Goal: Obtain resource: Obtain resource

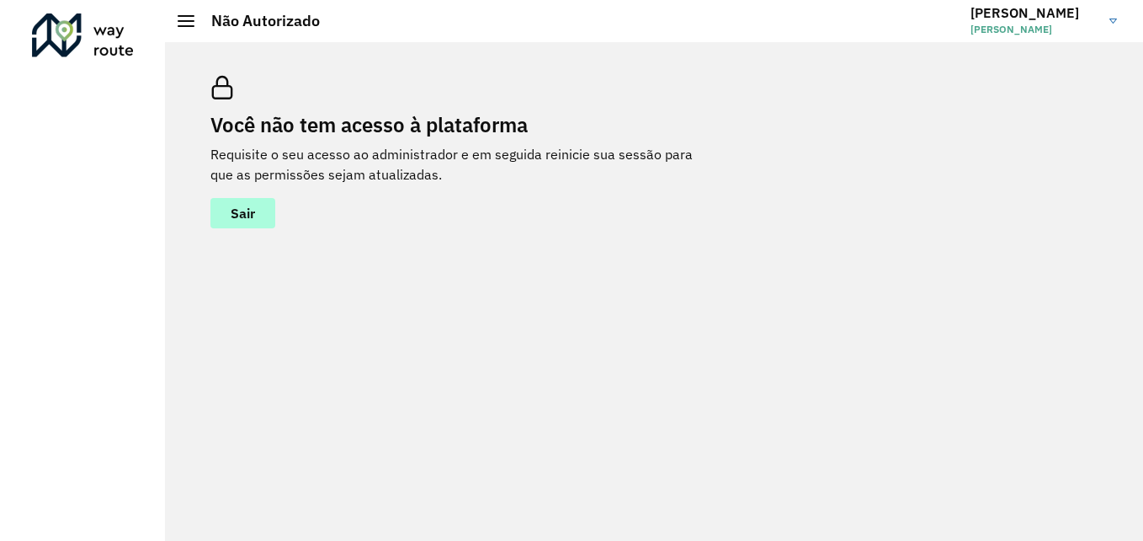
click at [252, 222] on button "Sair" at bounding box center [242, 213] width 65 height 30
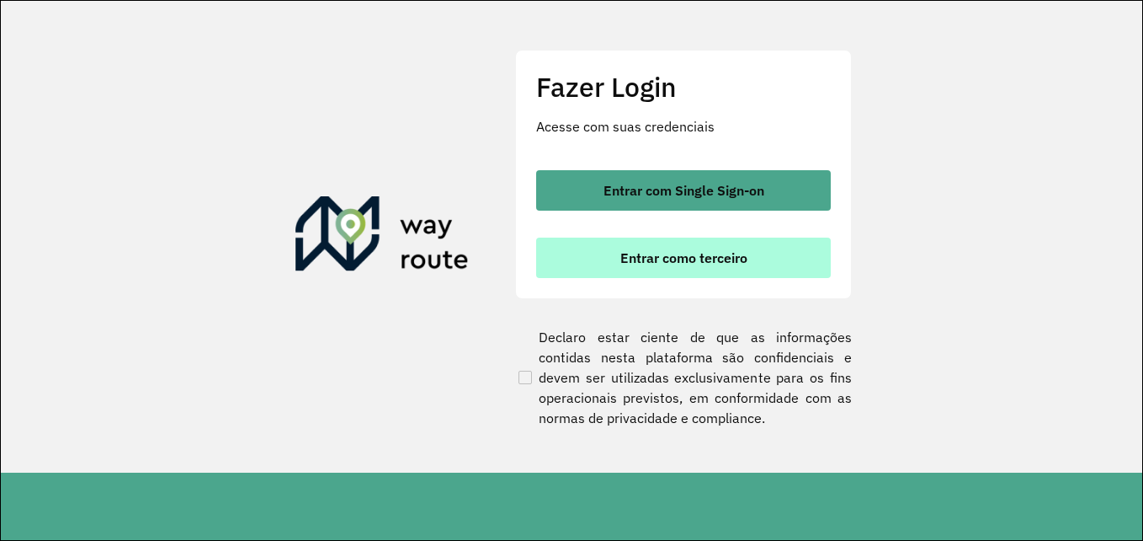
click at [711, 263] on span "Entrar como terceiro" at bounding box center [684, 257] width 127 height 13
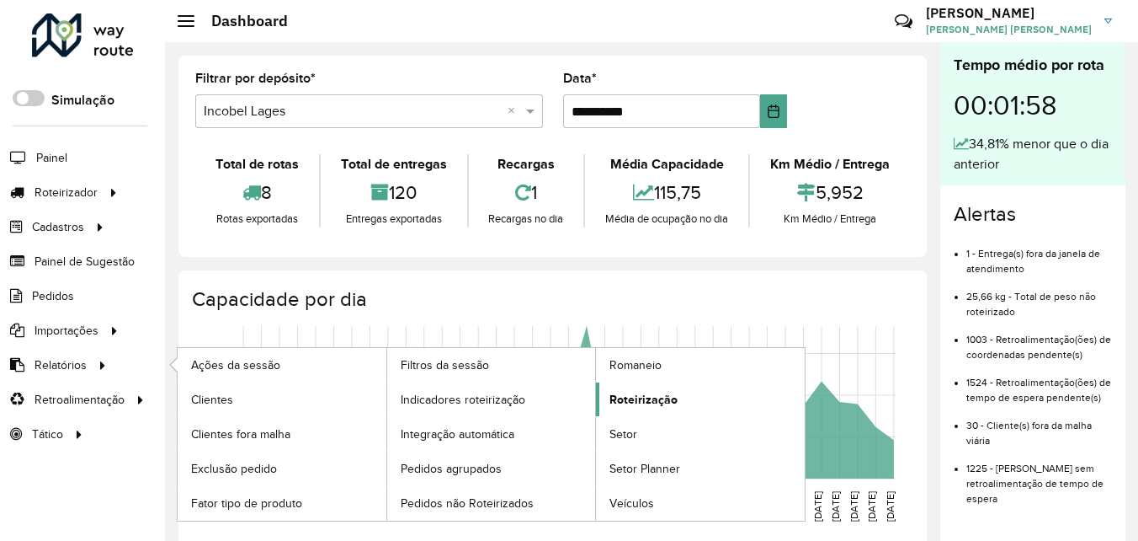
click at [642, 401] on span "Roteirização" at bounding box center [644, 400] width 68 height 18
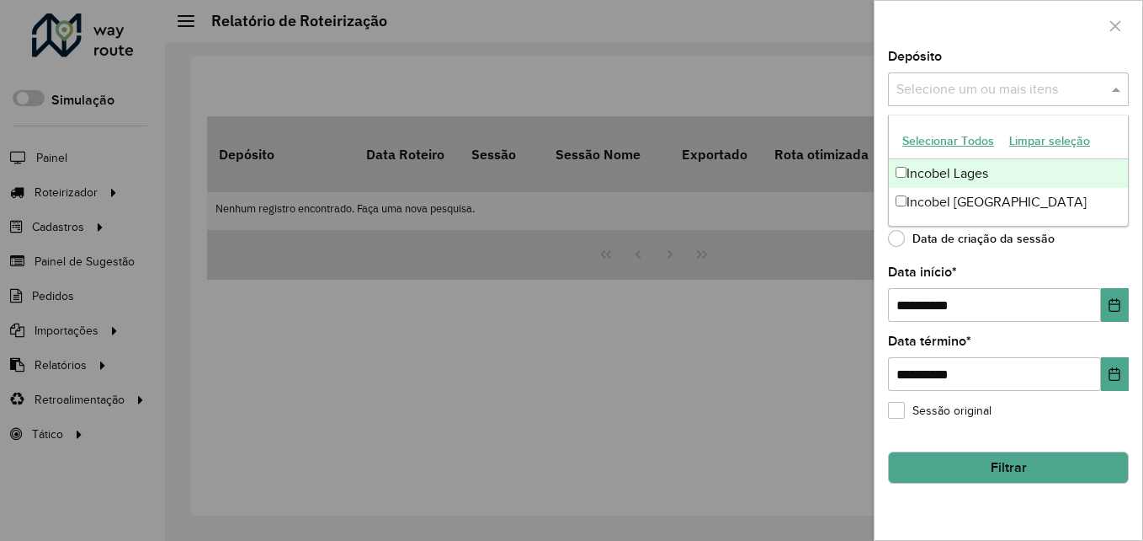
click at [970, 92] on input "text" at bounding box center [1000, 90] width 216 height 20
click at [925, 168] on div "Incobel Lages" at bounding box center [1008, 173] width 239 height 29
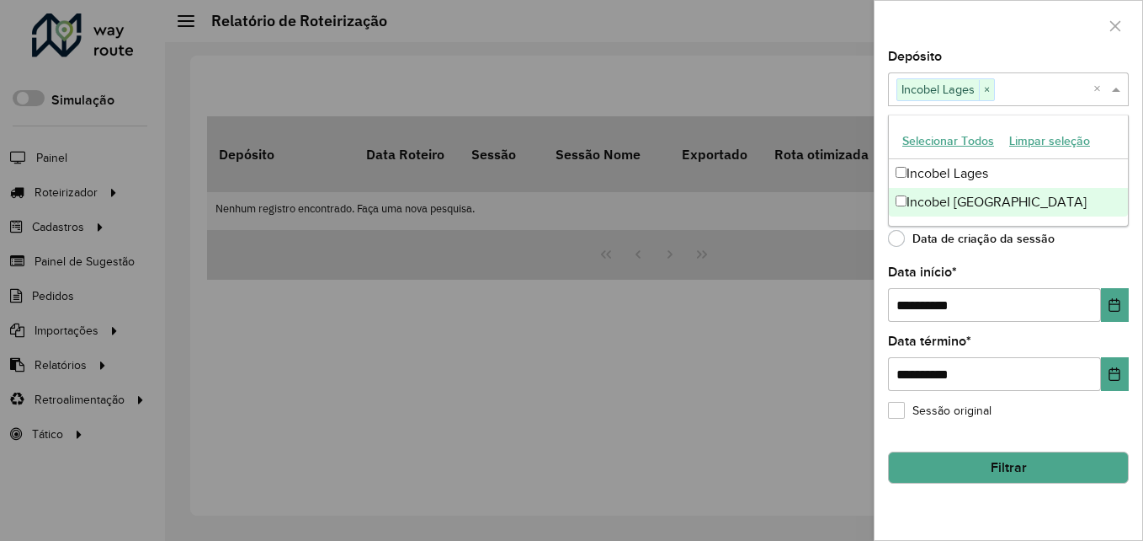
drag, startPoint x: 892, startPoint y: 241, endPoint x: 911, endPoint y: 283, distance: 46.0
click at [893, 241] on label "Data de criação da sessão" at bounding box center [971, 238] width 167 height 17
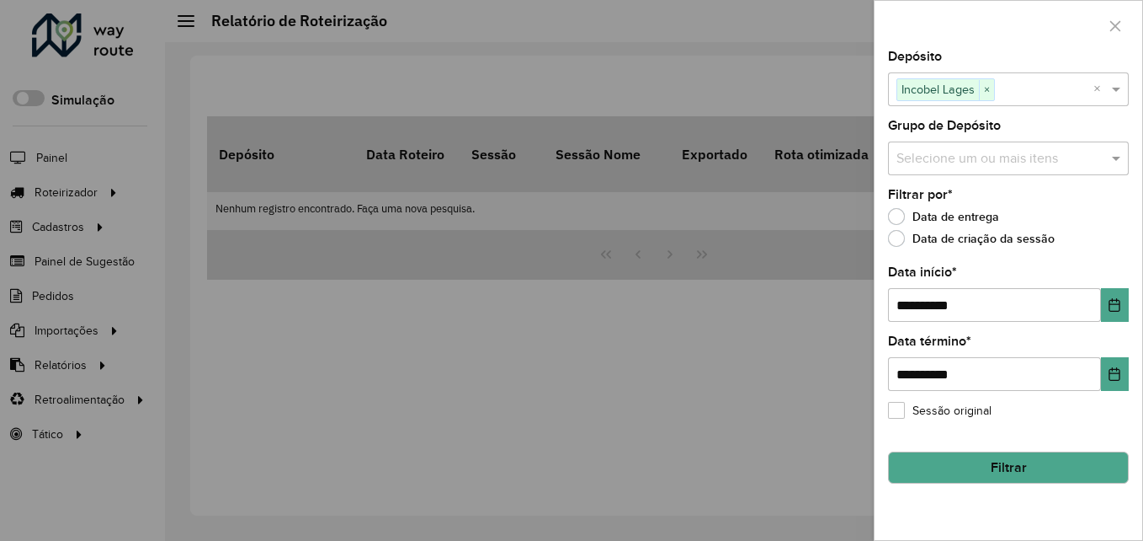
click at [942, 445] on hb-field-button "Filtrar" at bounding box center [1008, 460] width 241 height 45
click at [945, 468] on button "Filtrar" at bounding box center [1008, 467] width 241 height 32
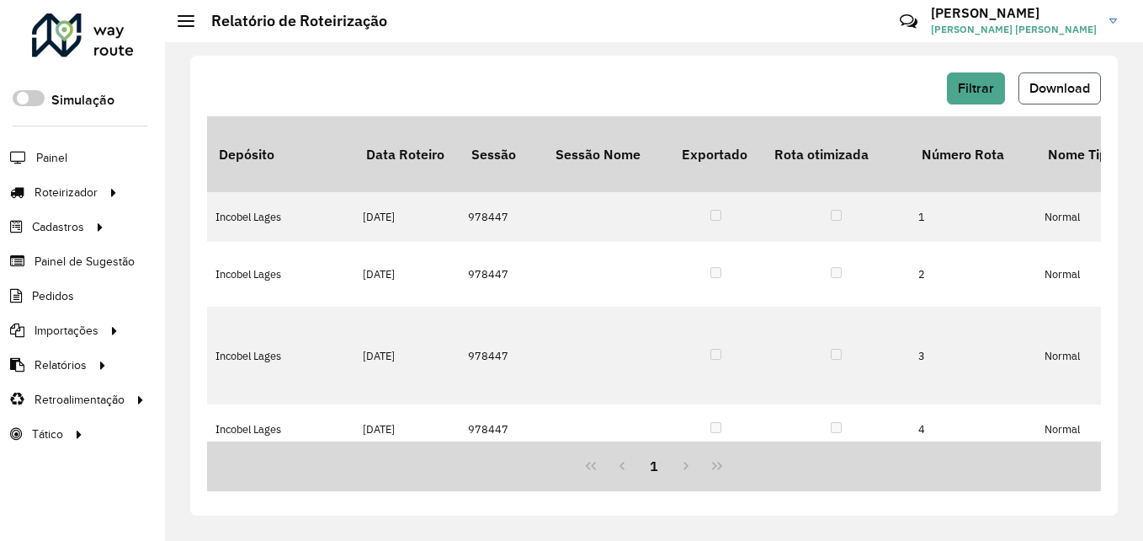
click at [1086, 84] on span "Download" at bounding box center [1060, 88] width 61 height 14
click at [978, 88] on span "Filtrar" at bounding box center [976, 88] width 36 height 14
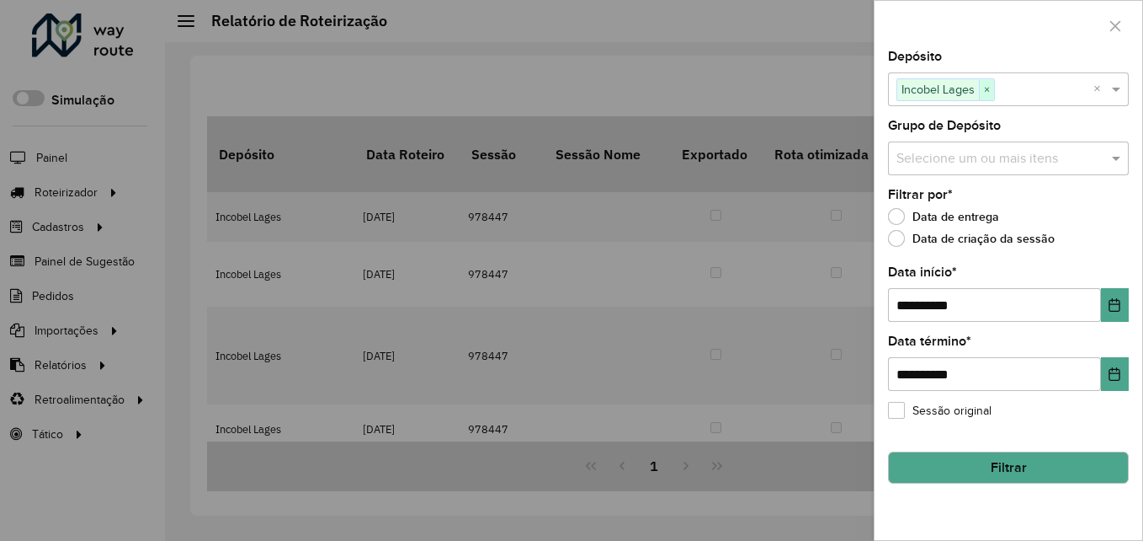
click at [988, 89] on span "×" at bounding box center [986, 90] width 15 height 20
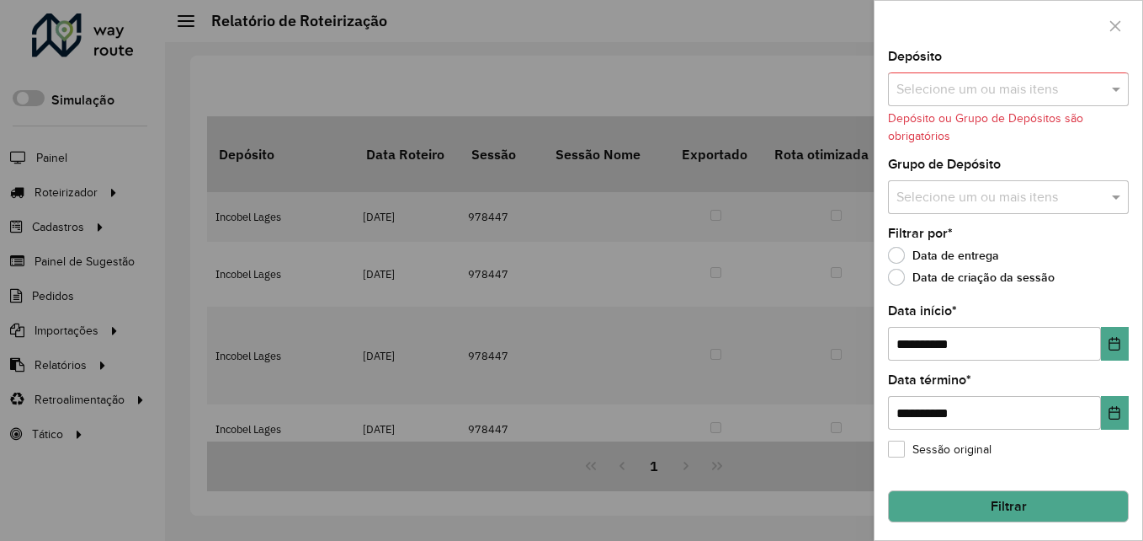
click at [990, 89] on input "text" at bounding box center [1000, 90] width 216 height 20
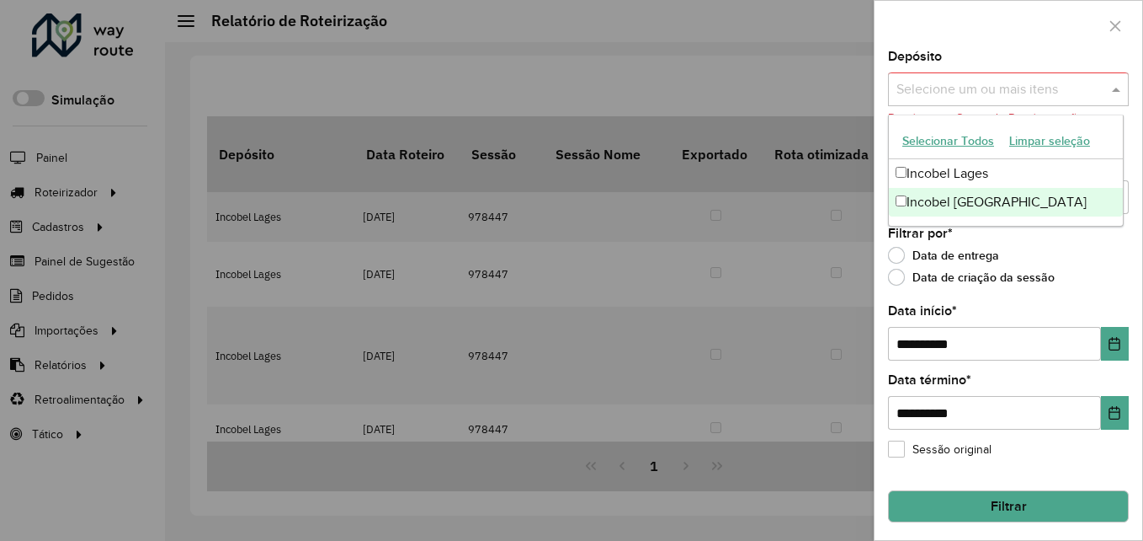
click at [971, 210] on div "Incobel [GEOGRAPHIC_DATA]" at bounding box center [1006, 202] width 234 height 29
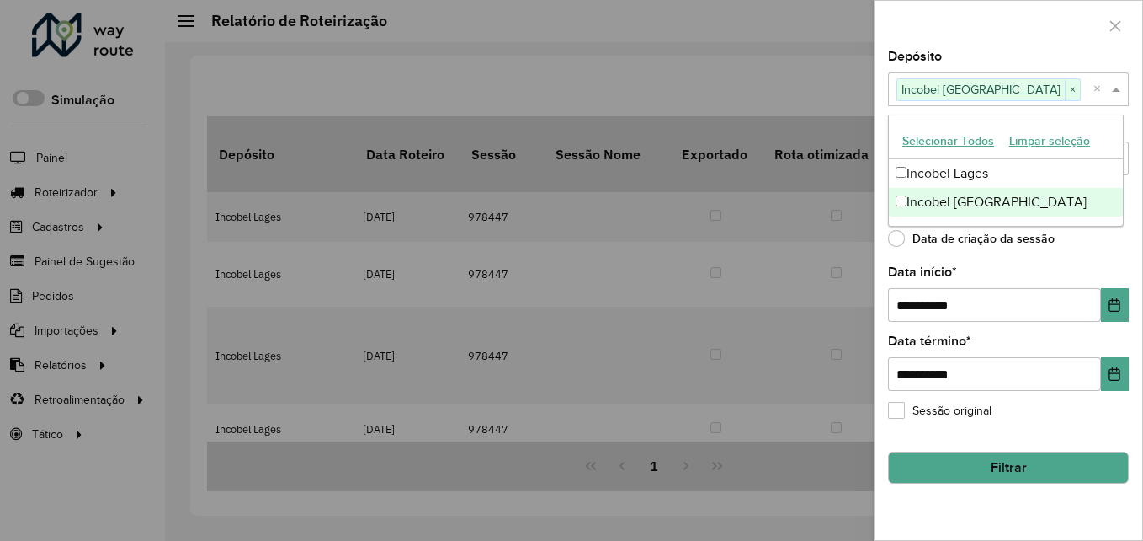
click at [1030, 452] on button "Filtrar" at bounding box center [1008, 467] width 241 height 32
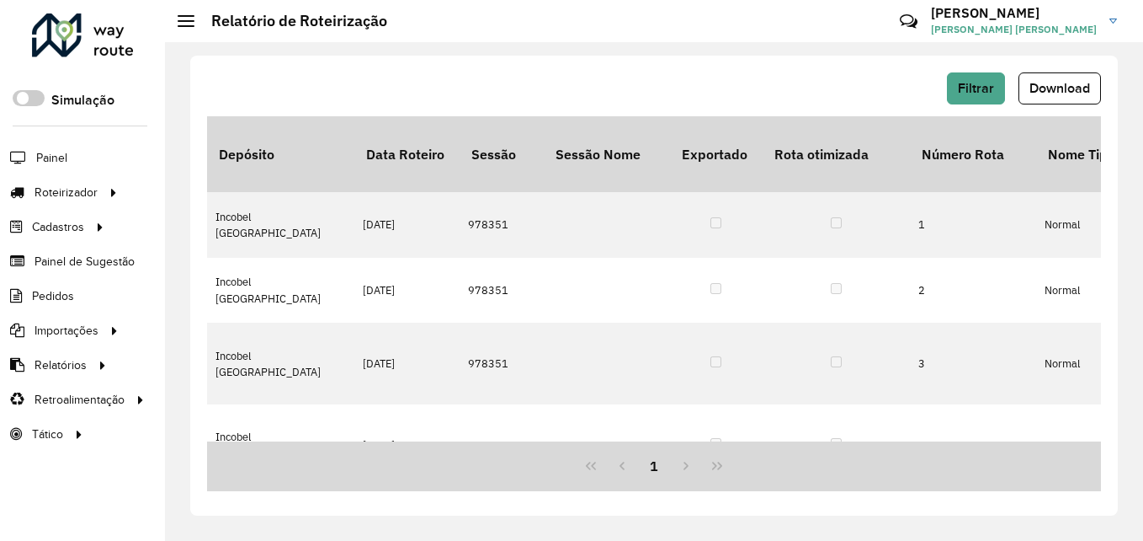
click at [1037, 83] on span "Download" at bounding box center [1060, 88] width 61 height 14
